Goal: Transaction & Acquisition: Purchase product/service

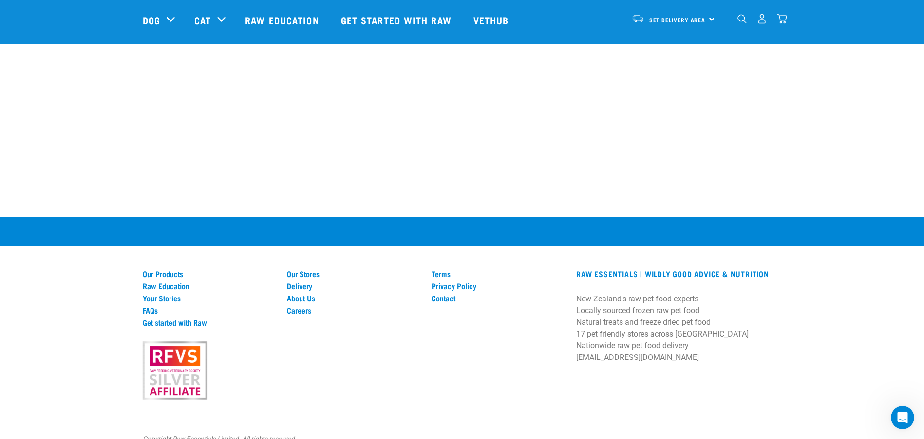
scroll to position [1017, 0]
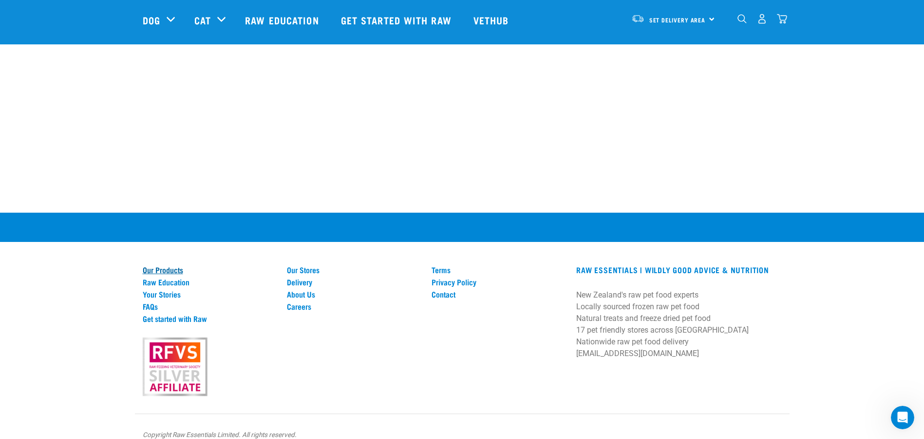
click at [163, 265] on link "Our Products" at bounding box center [209, 269] width 133 height 9
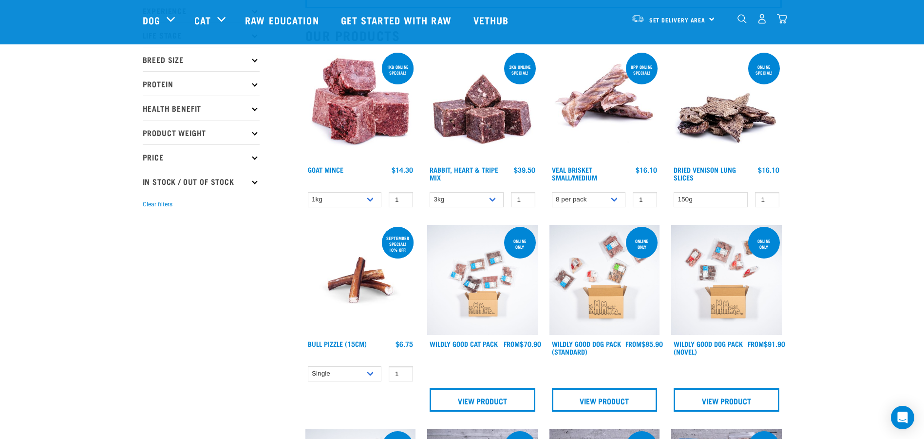
scroll to position [195, 0]
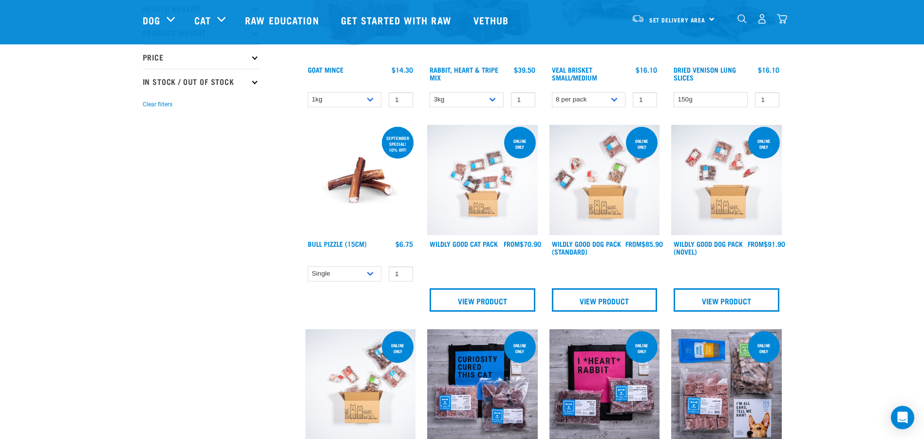
click at [474, 192] on img at bounding box center [482, 180] width 111 height 111
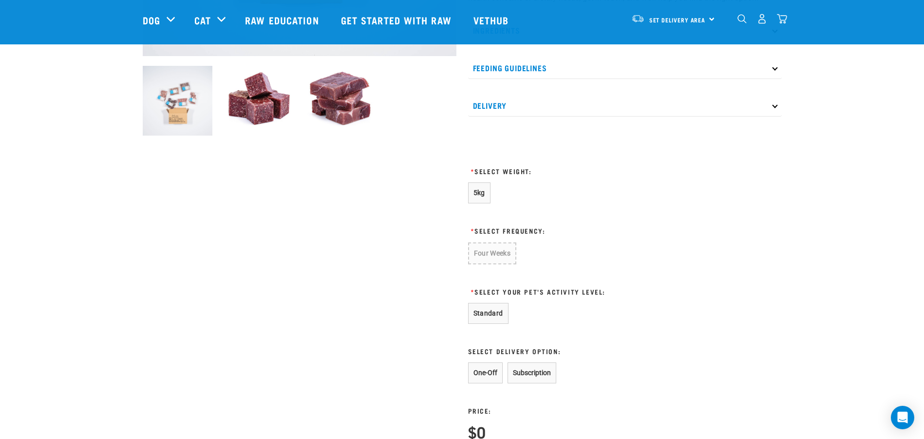
scroll to position [341, 0]
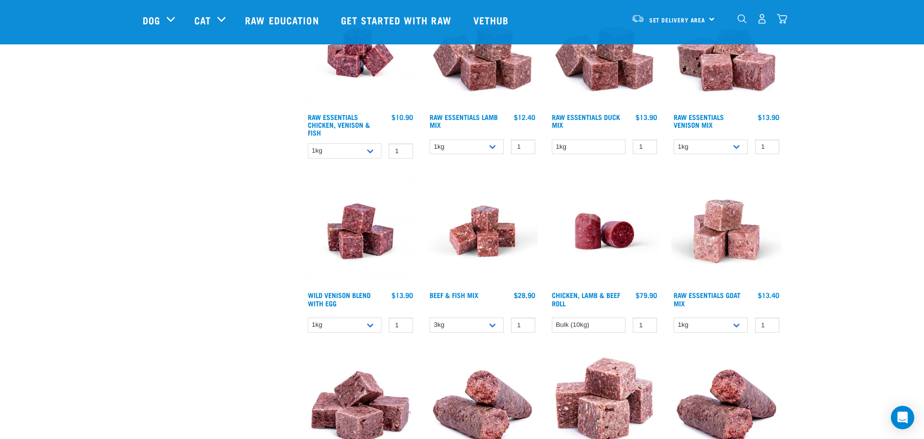
scroll to position [941, 0]
